Goal: Register for event/course

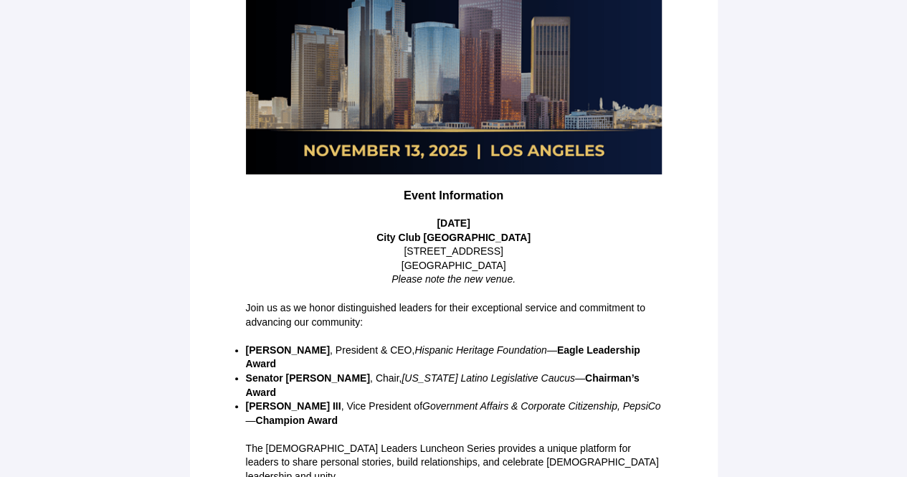
scroll to position [341, 0]
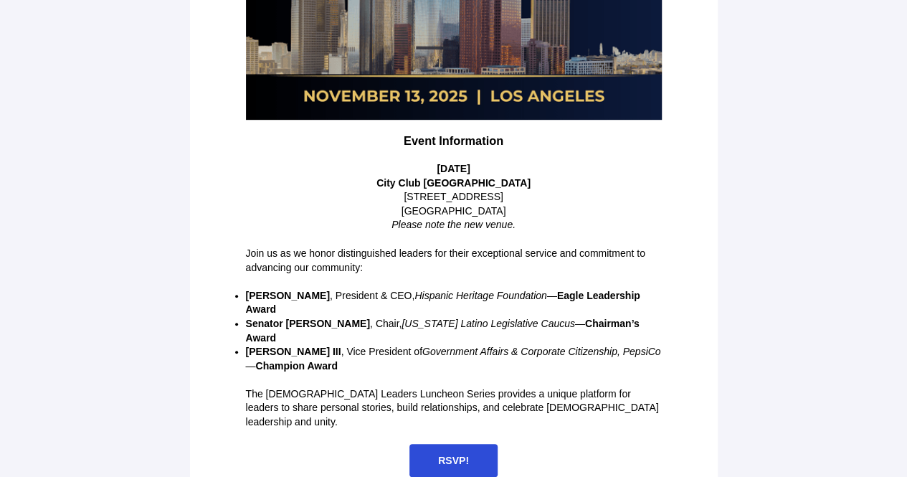
click at [460, 454] on span "RSVP!" at bounding box center [453, 459] width 31 height 11
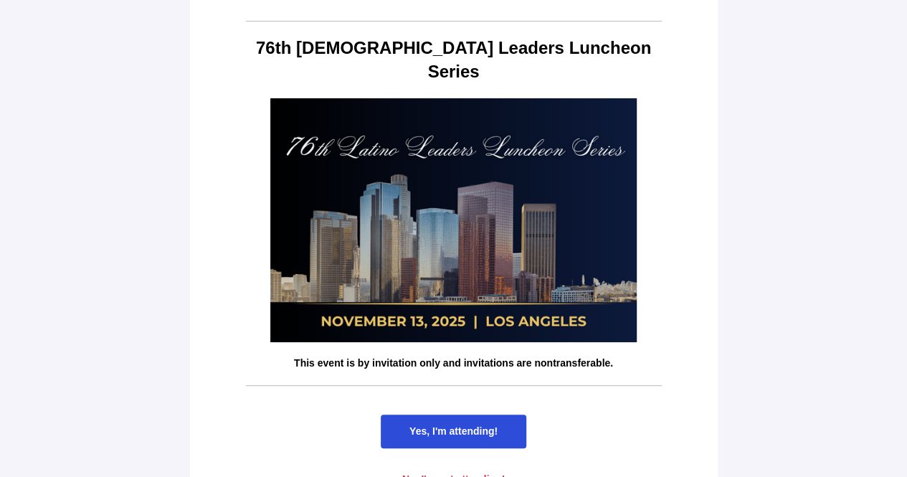
scroll to position [64, 0]
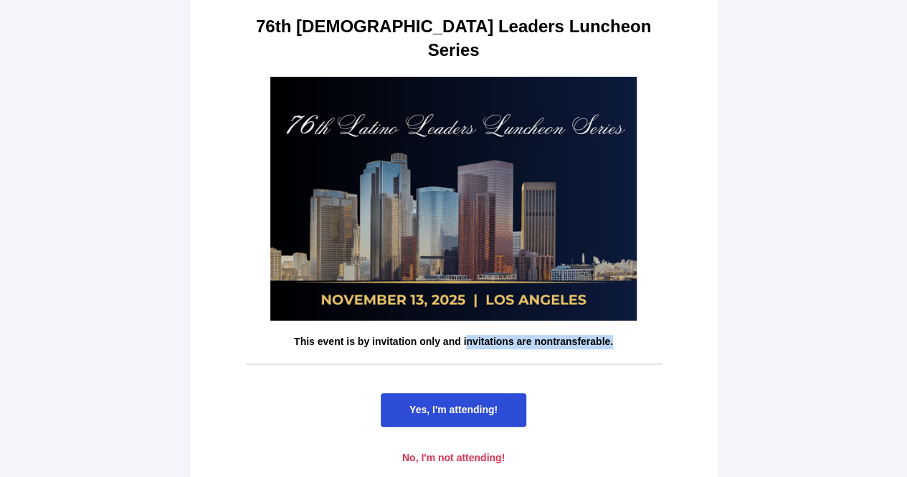
drag, startPoint x: 469, startPoint y: 325, endPoint x: 639, endPoint y: 317, distance: 170.0
click at [639, 327] on td "This event is by invitation only and invitations are nontransferable." at bounding box center [454, 341] width 430 height 29
click at [639, 335] on p "This event is by invitation only and invitations are nontransferable." at bounding box center [454, 342] width 416 height 14
drag, startPoint x: 651, startPoint y: 315, endPoint x: 288, endPoint y: 322, distance: 363.4
click at [288, 335] on p "This event is by invitation only and invitations are nontransferable." at bounding box center [454, 342] width 416 height 14
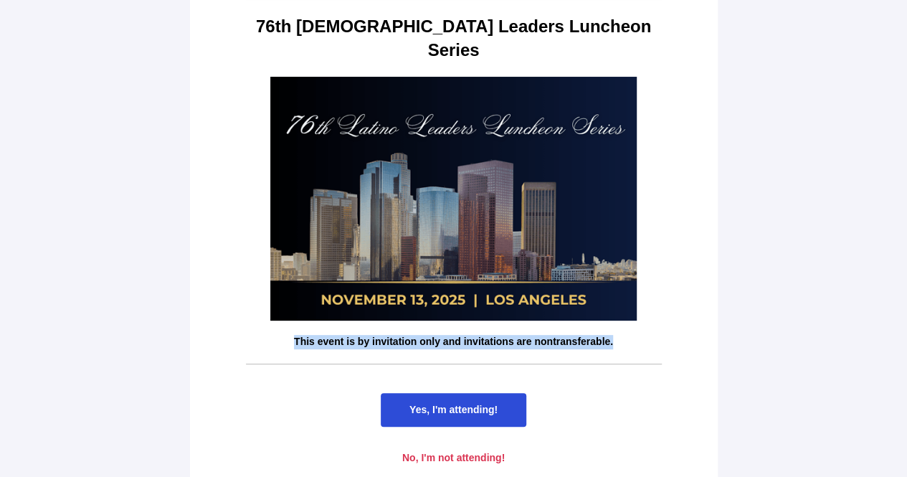
click at [459, 403] on span "Yes, I'm attending!" at bounding box center [453, 408] width 88 height 11
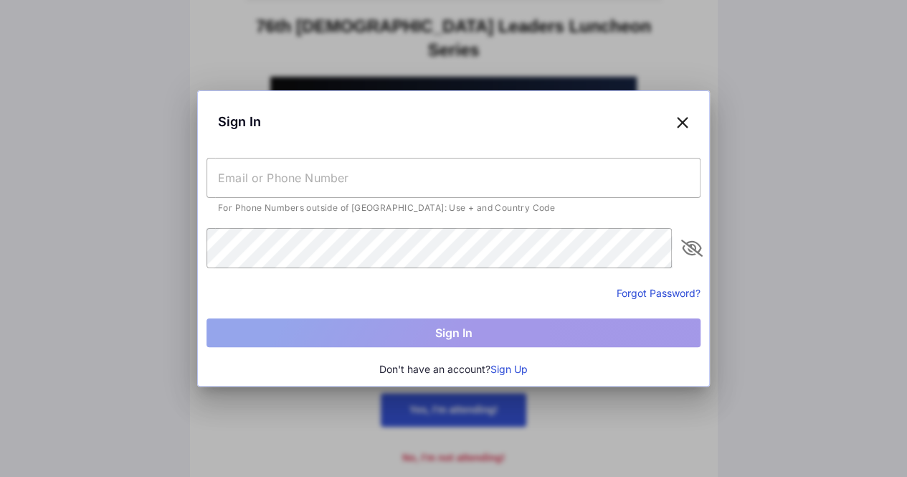
click at [695, 127] on div "Sign In" at bounding box center [453, 122] width 494 height 44
click at [688, 123] on icon at bounding box center [682, 121] width 13 height 21
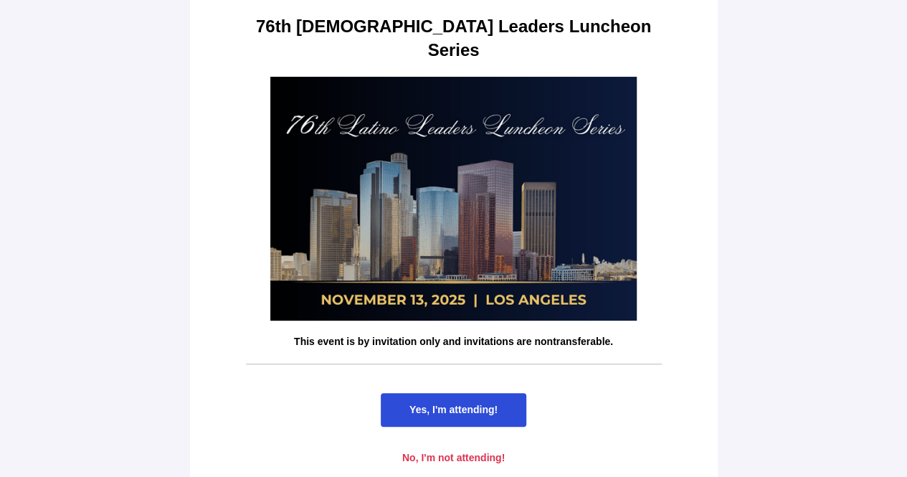
click at [445, 393] on span "Yes, I'm attending!" at bounding box center [453, 410] width 145 height 34
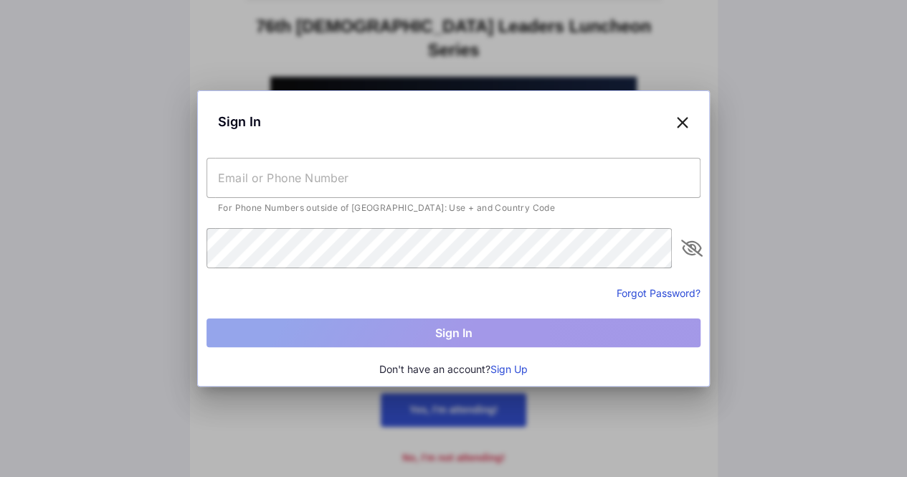
scroll to position [0, 0]
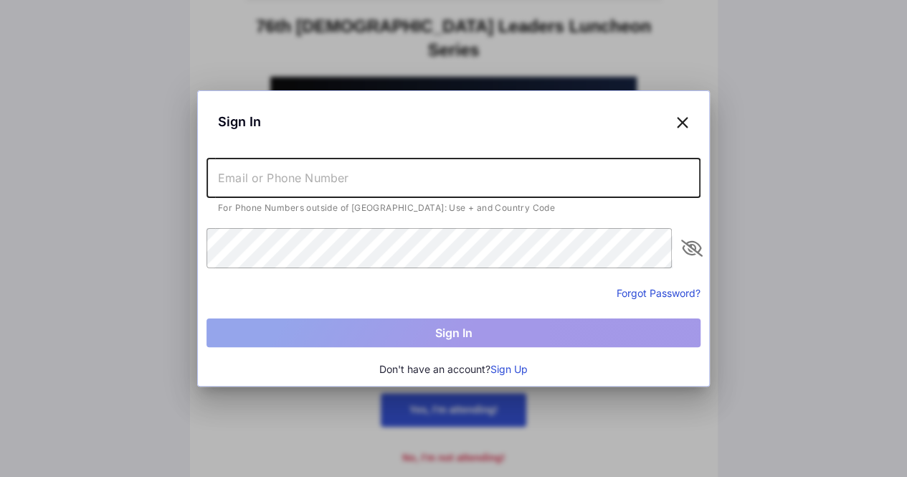
click at [429, 170] on input "text" at bounding box center [453, 178] width 494 height 40
type input "[PHONE_NUMBER]"
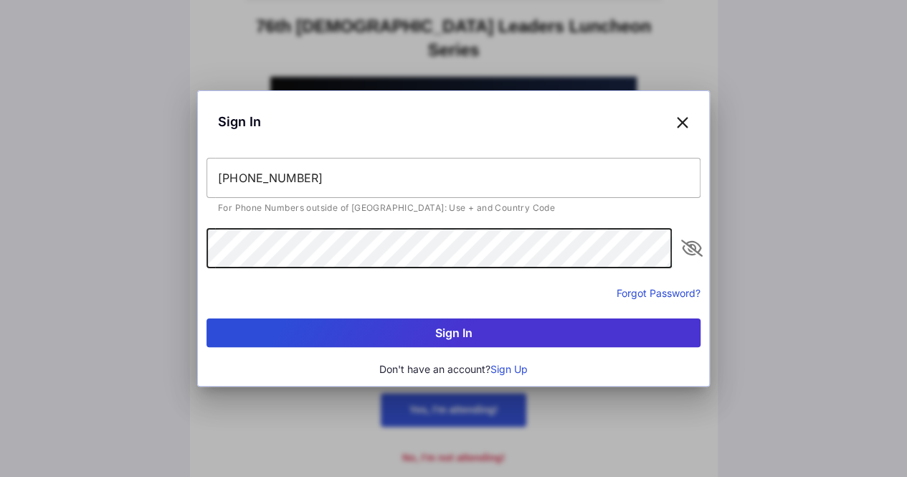
click at [206, 318] on button "Sign In" at bounding box center [453, 332] width 494 height 29
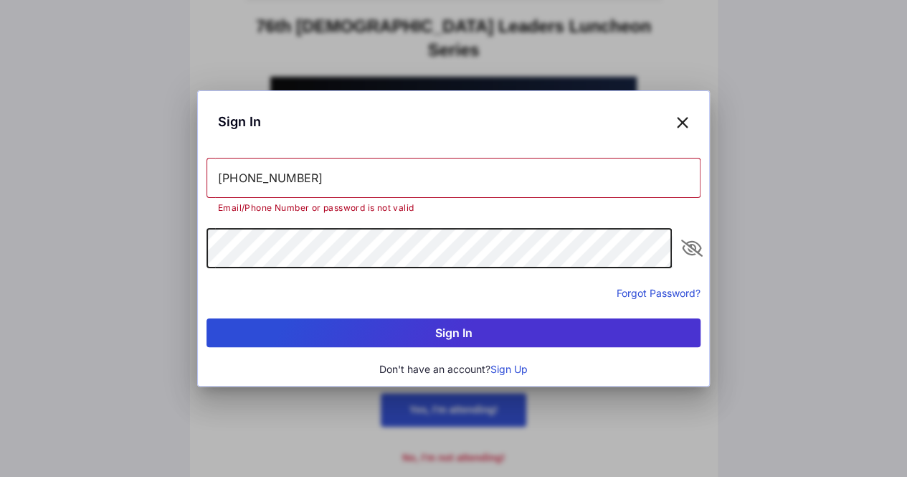
click at [206, 318] on button "Sign In" at bounding box center [453, 332] width 494 height 29
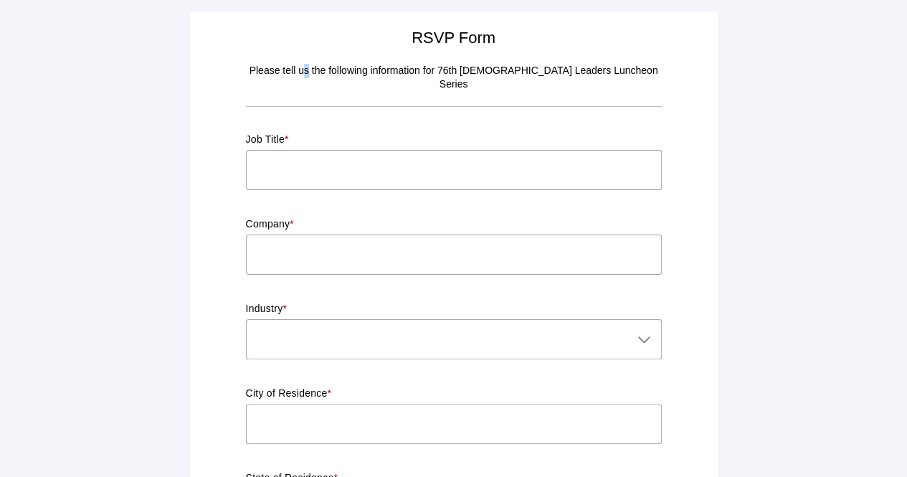
click at [333, 69] on p "Please tell us the following information for 76th [DEMOGRAPHIC_DATA] Leaders Lu…" at bounding box center [454, 78] width 416 height 28
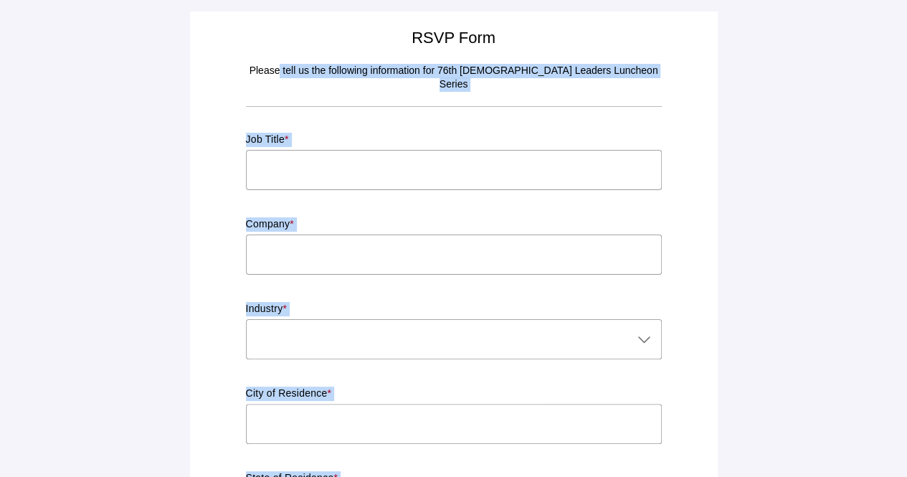
drag, startPoint x: 305, startPoint y: 68, endPoint x: 697, endPoint y: 80, distance: 391.4
click at [612, 74] on p "Please tell us the following information for 76th [DEMOGRAPHIC_DATA] Leaders Lu…" at bounding box center [454, 78] width 416 height 28
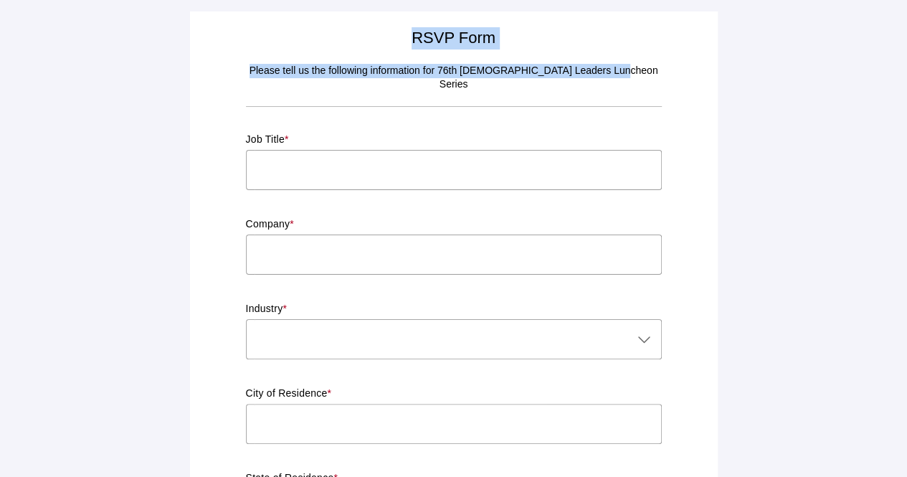
drag, startPoint x: 320, startPoint y: 63, endPoint x: 657, endPoint y: 81, distance: 338.0
click at [656, 77] on p "Please tell us the following information for 76th [DEMOGRAPHIC_DATA] Leaders Lu…" at bounding box center [454, 78] width 416 height 28
drag, startPoint x: 524, startPoint y: 48, endPoint x: 665, endPoint y: 72, distance: 143.3
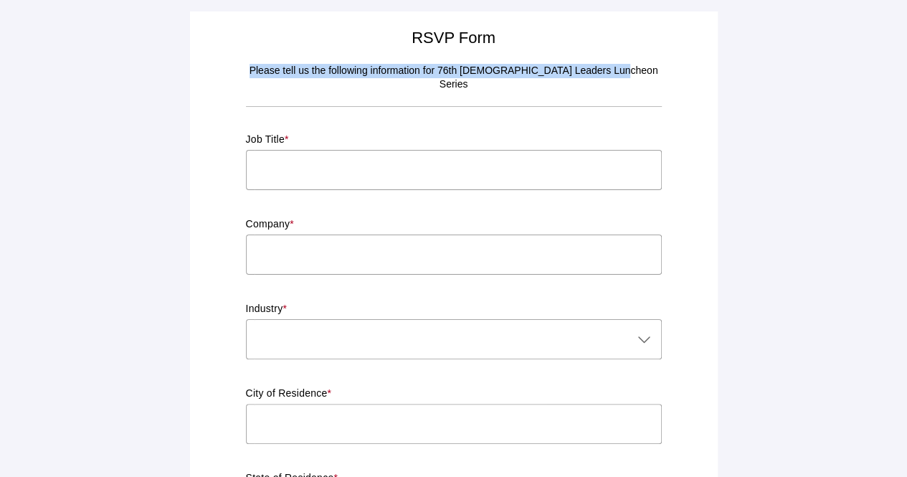
click at [665, 72] on td "Please tell us the following information for 76th [DEMOGRAPHIC_DATA] Leaders Lu…" at bounding box center [454, 78] width 430 height 42
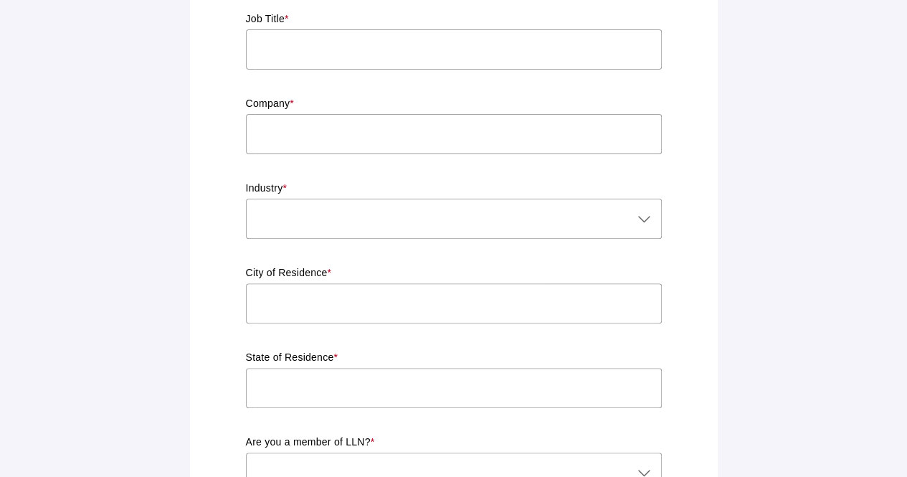
scroll to position [143, 0]
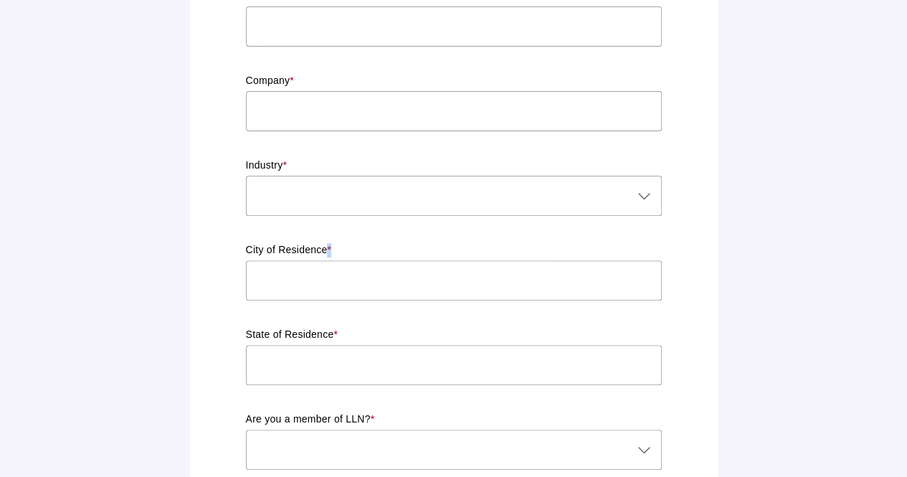
drag, startPoint x: 330, startPoint y: 233, endPoint x: 375, endPoint y: 233, distance: 45.1
click at [374, 243] on p "City of Residence *" at bounding box center [454, 250] width 416 height 14
click at [375, 243] on p "City of Residence *" at bounding box center [454, 250] width 416 height 14
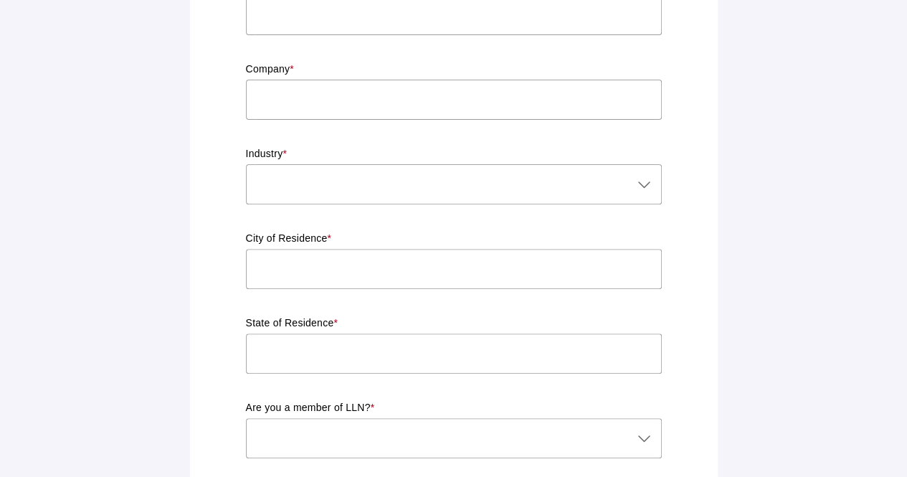
scroll to position [0, 0]
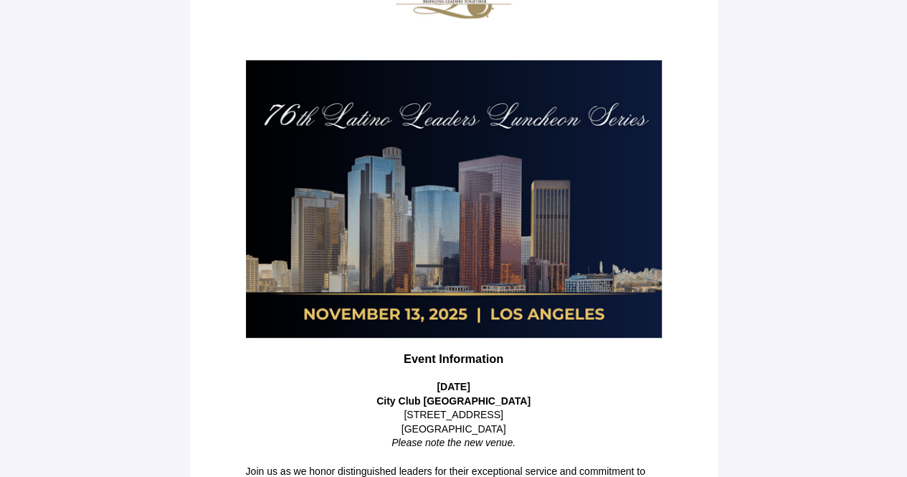
scroll to position [341, 0]
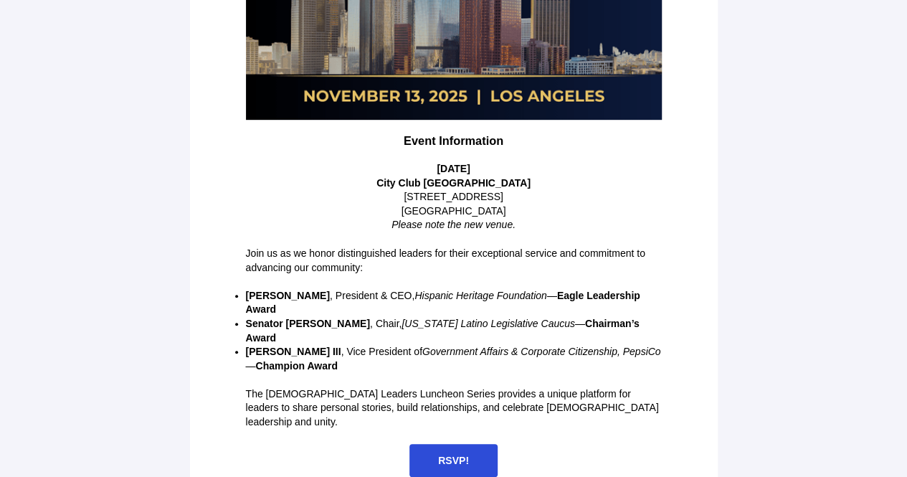
click at [460, 444] on span "RSVP!" at bounding box center [453, 461] width 88 height 34
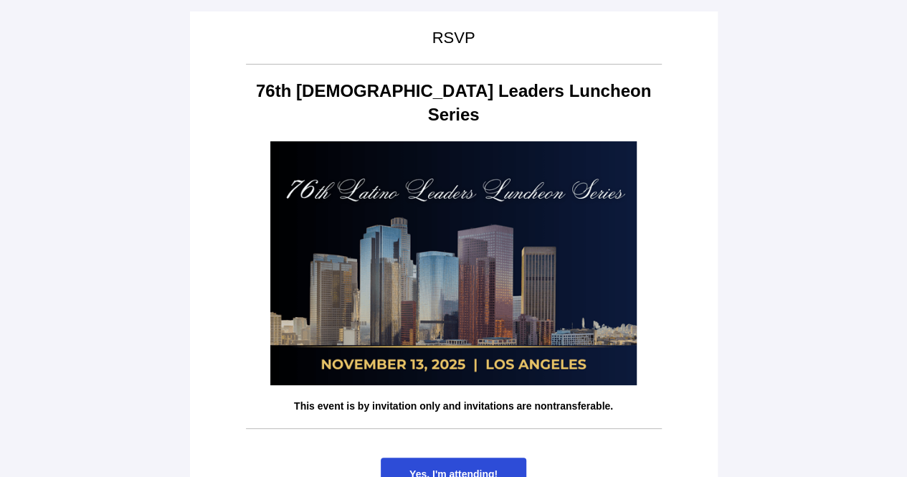
scroll to position [64, 0]
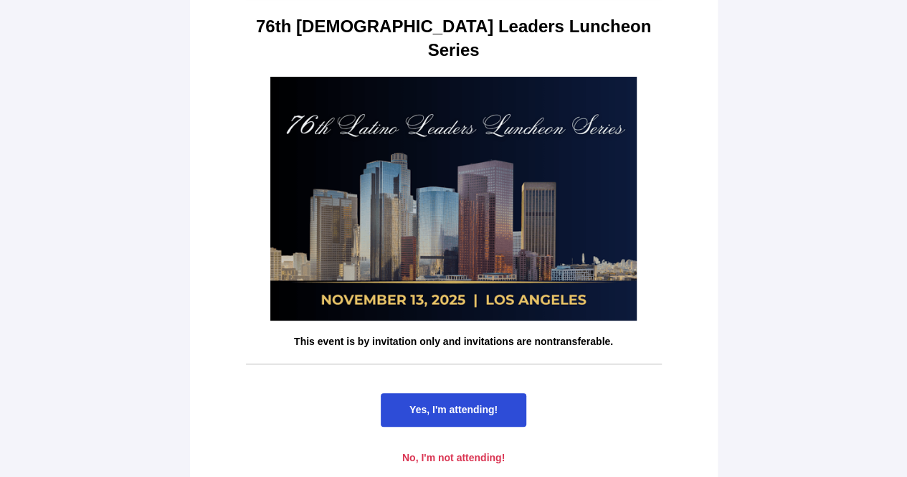
click at [463, 393] on span "Yes, I'm attending!" at bounding box center [453, 410] width 145 height 34
